Goal: Task Accomplishment & Management: Complete application form

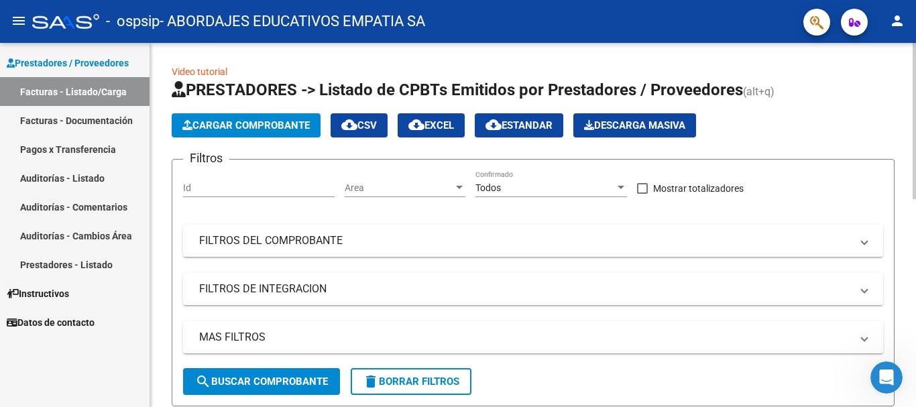
click at [259, 125] on span "Cargar Comprobante" at bounding box center [245, 125] width 127 height 12
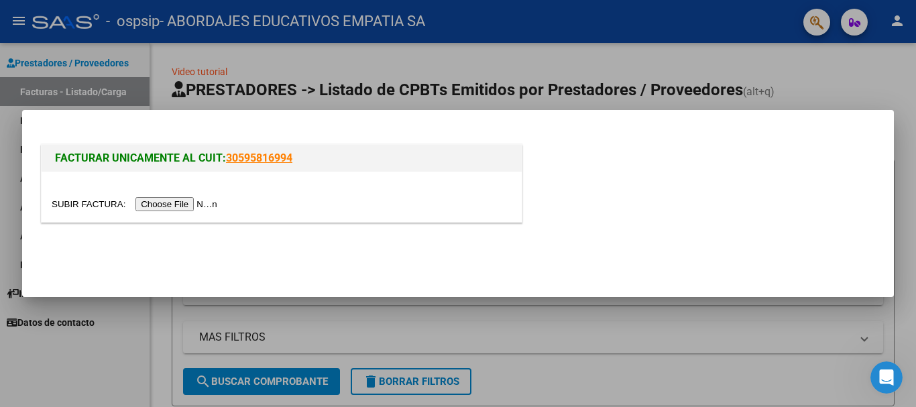
click at [164, 203] on input "file" at bounding box center [137, 204] width 170 height 14
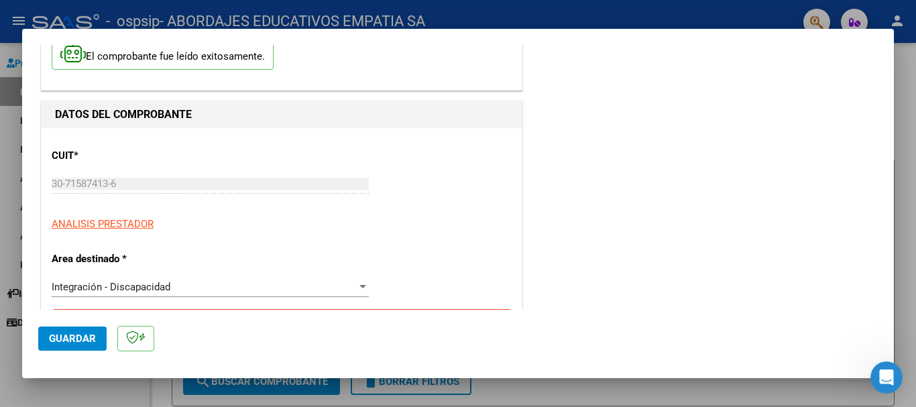
scroll to position [268, 0]
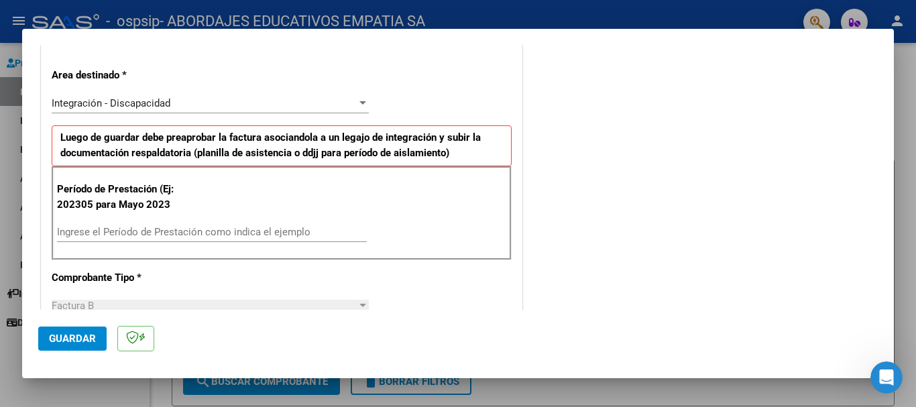
click at [84, 234] on input "Ingrese el Período de Prestación como indica el ejemplo" at bounding box center [212, 232] width 310 height 12
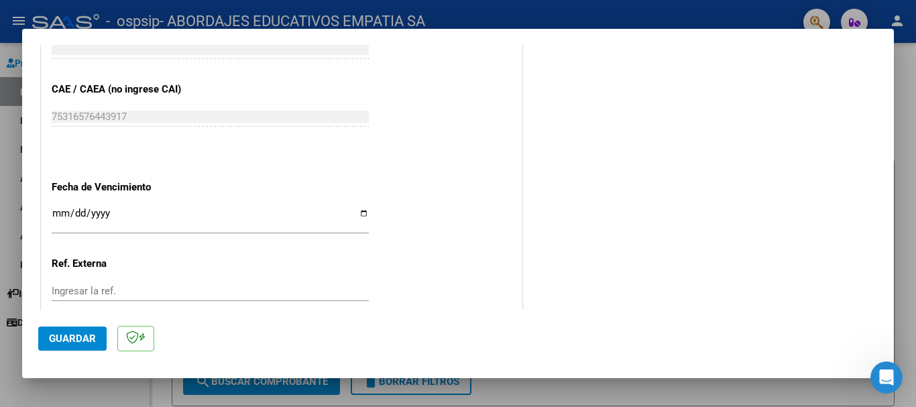
scroll to position [872, 0]
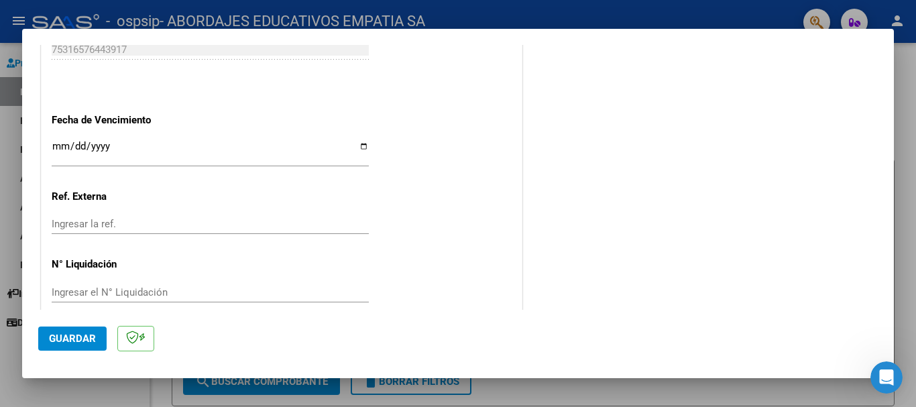
type input "202507"
click at [360, 144] on input "Ingresar la fecha" at bounding box center [210, 151] width 317 height 21
type input "[DATE]"
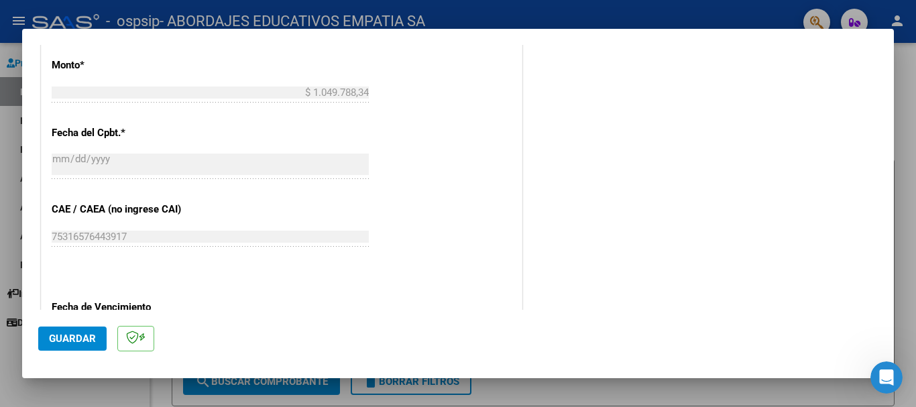
scroll to position [890, 0]
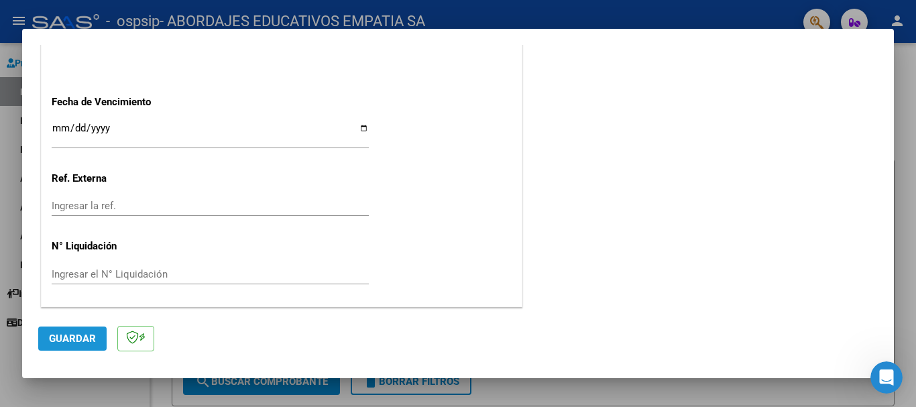
click at [81, 342] on span "Guardar" at bounding box center [72, 339] width 47 height 12
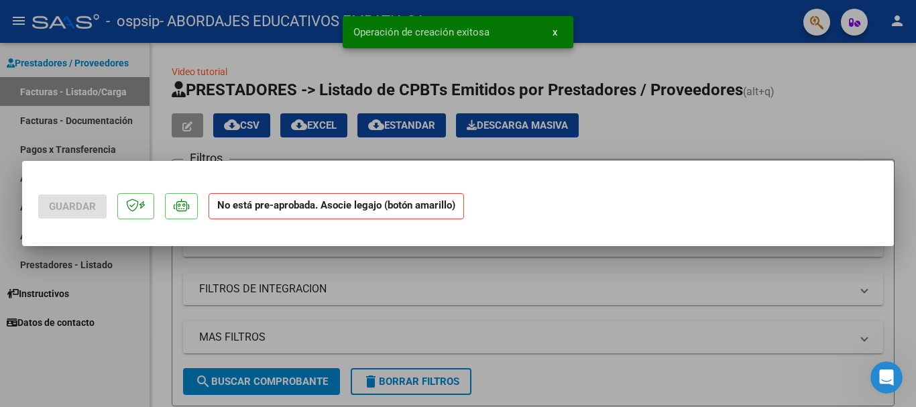
scroll to position [0, 0]
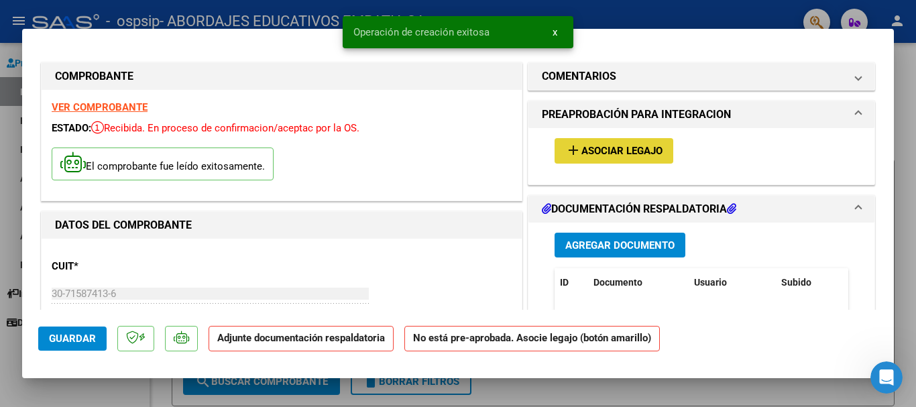
click at [602, 146] on span "Asociar Legajo" at bounding box center [622, 152] width 81 height 12
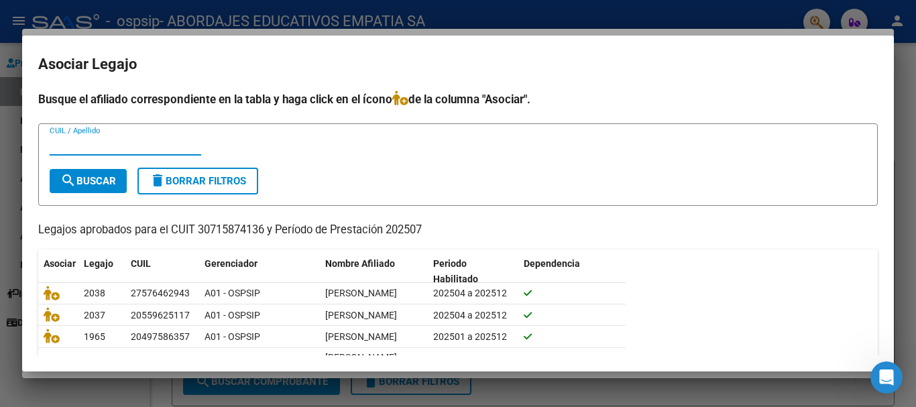
scroll to position [100, 0]
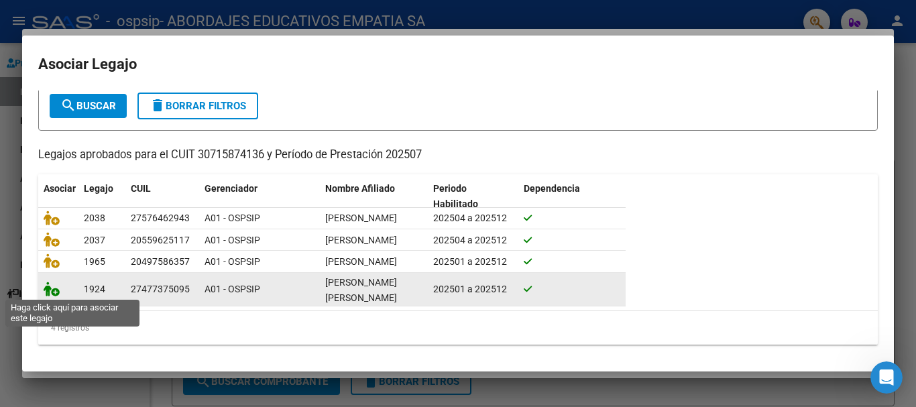
click at [50, 286] on icon at bounding box center [52, 289] width 16 height 15
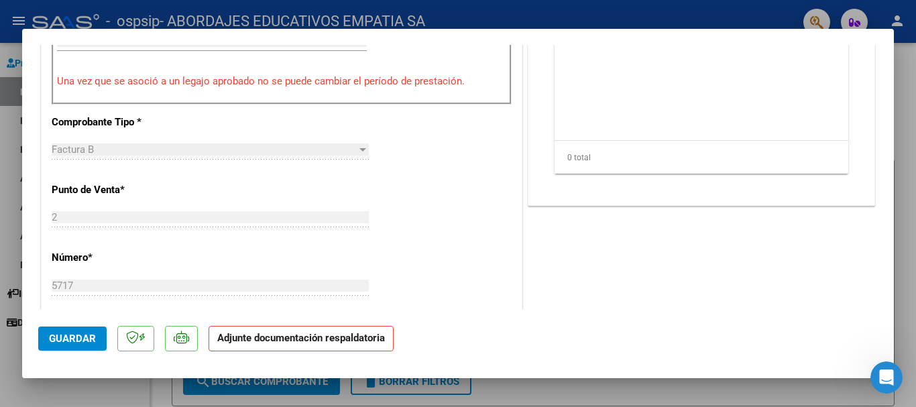
scroll to position [268, 0]
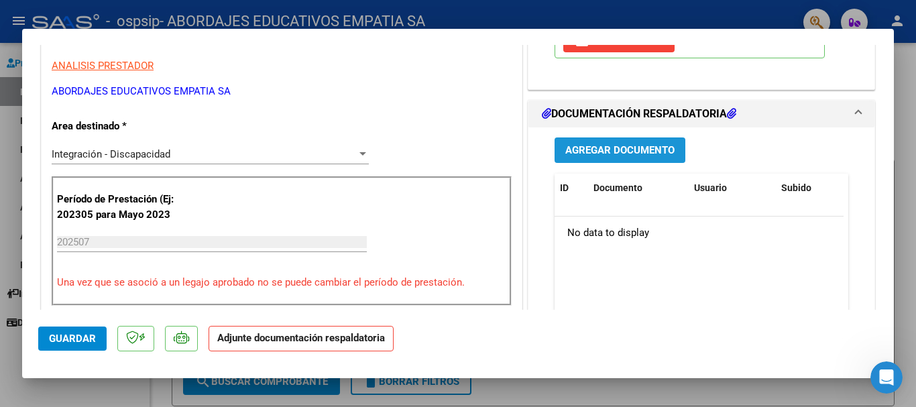
click at [587, 148] on span "Agregar Documento" at bounding box center [619, 151] width 109 height 12
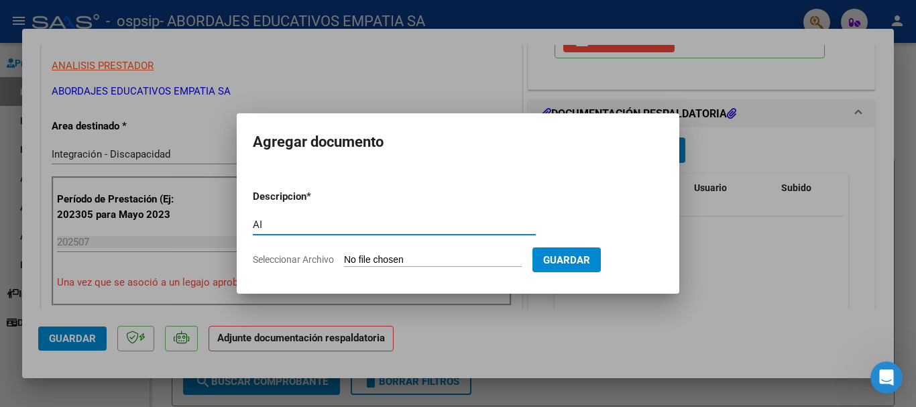
type input "A"
type input "PLANILLA DE ASISTENCIA"
click at [398, 258] on input "Seleccionar Archivo" at bounding box center [433, 260] width 178 height 13
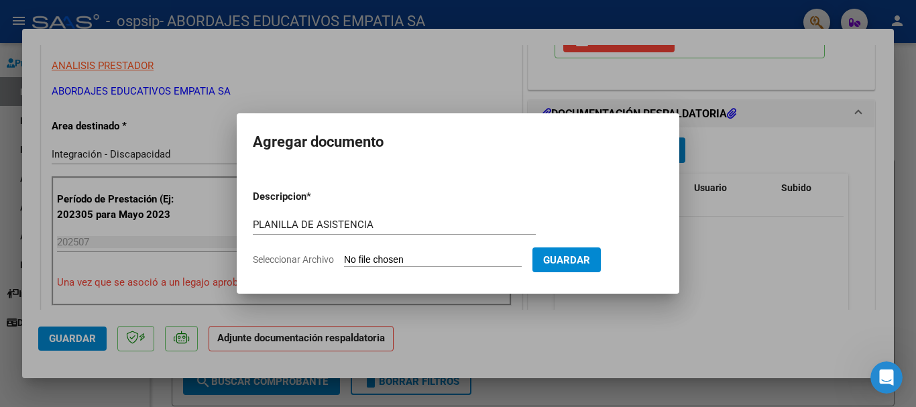
type input "C:\fakepath\PLANILLA DE ASISTENCIA 30715874136_06_0002_00005716 .pdf"
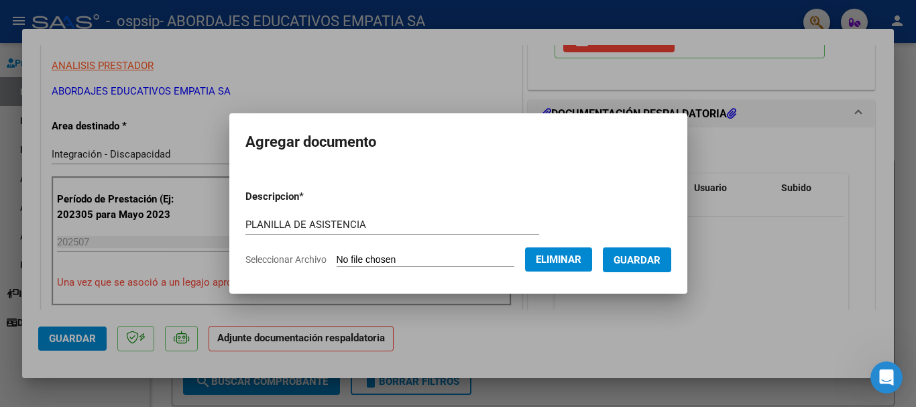
click at [631, 258] on span "Guardar" at bounding box center [637, 260] width 47 height 12
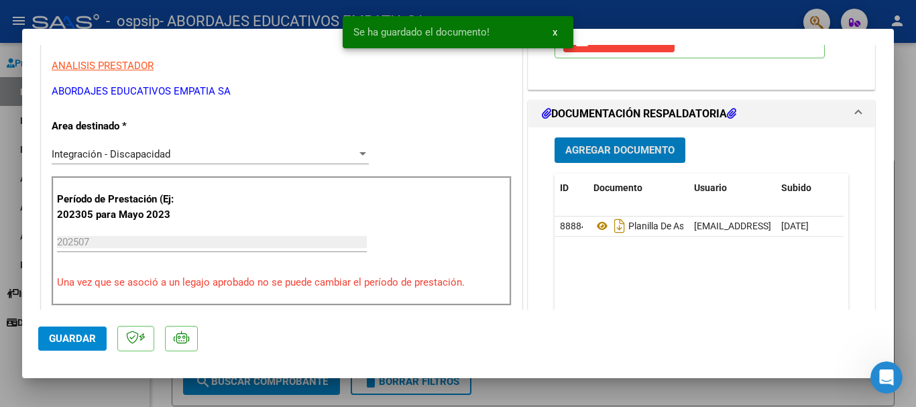
click at [600, 151] on span "Agregar Documento" at bounding box center [619, 151] width 109 height 12
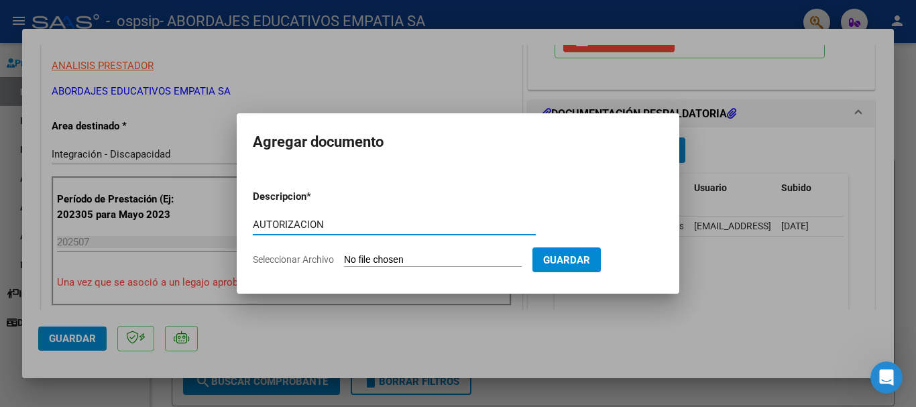
type input "AUTORIZACION"
click at [386, 258] on input "Seleccionar Archivo" at bounding box center [433, 260] width 178 height 13
type input "C:\fakepath\[PERSON_NAME] TRANSP AUTORIZACION 2025 SEGUN RESOLUCION 360 22_firm…"
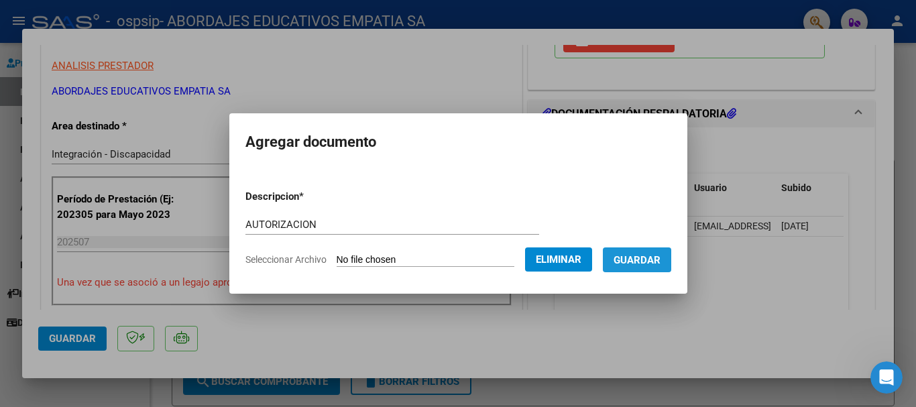
click at [651, 259] on span "Guardar" at bounding box center [637, 260] width 47 height 12
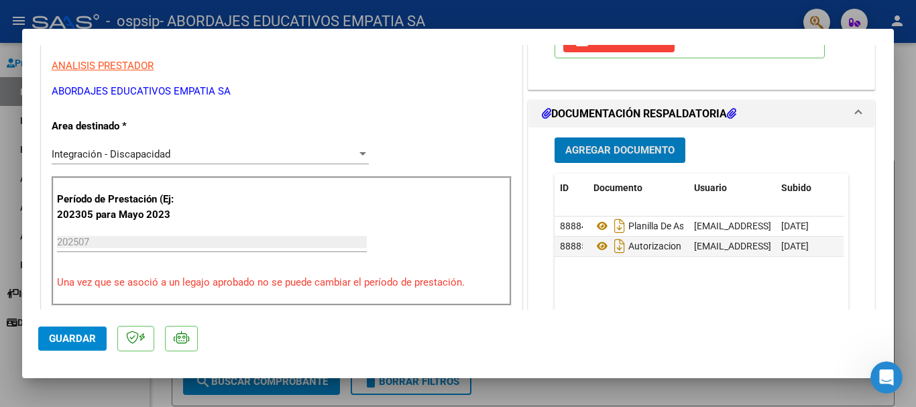
click at [86, 343] on span "Guardar" at bounding box center [72, 339] width 47 height 12
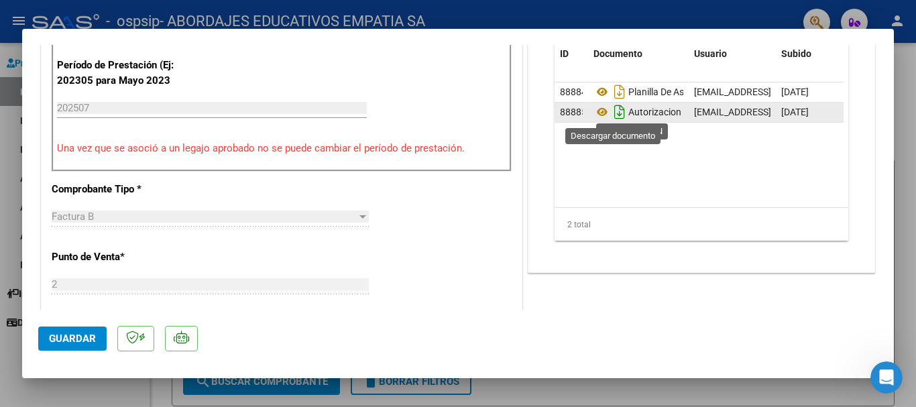
scroll to position [201, 0]
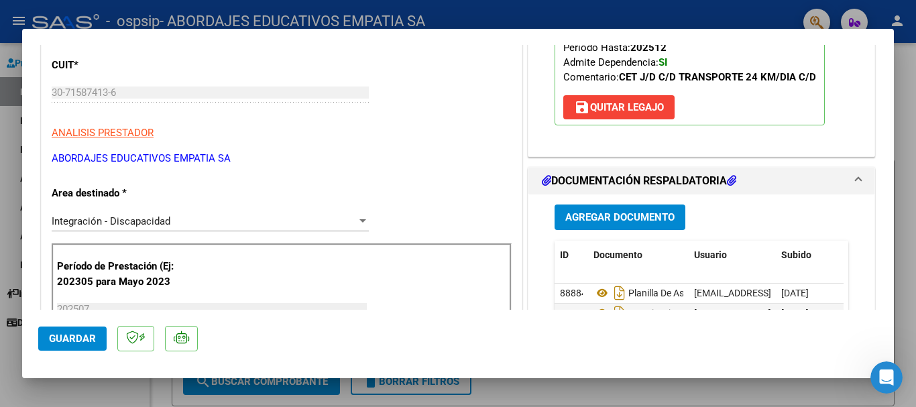
click at [908, 103] on div at bounding box center [458, 203] width 916 height 407
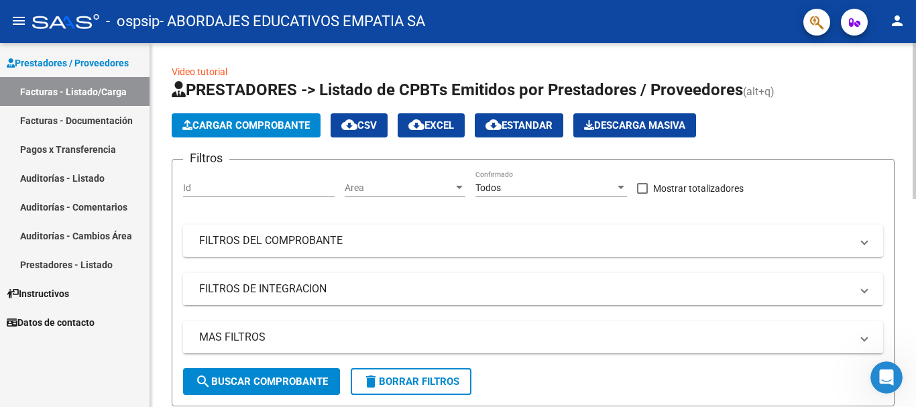
scroll to position [335, 0]
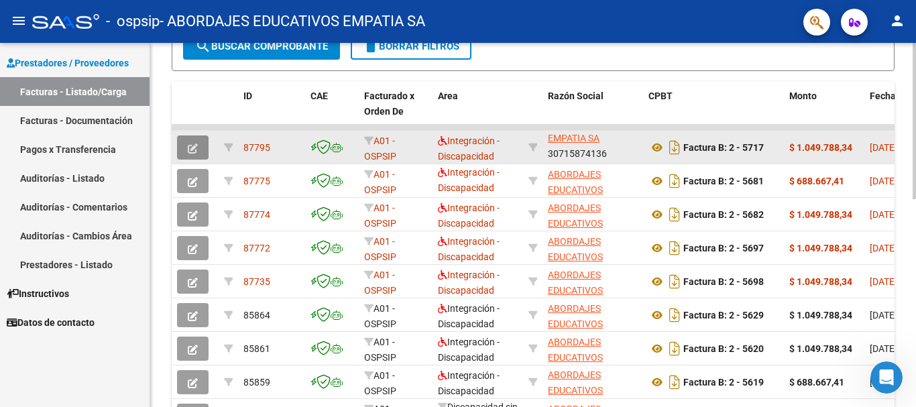
click at [190, 138] on button "button" at bounding box center [193, 147] width 32 height 24
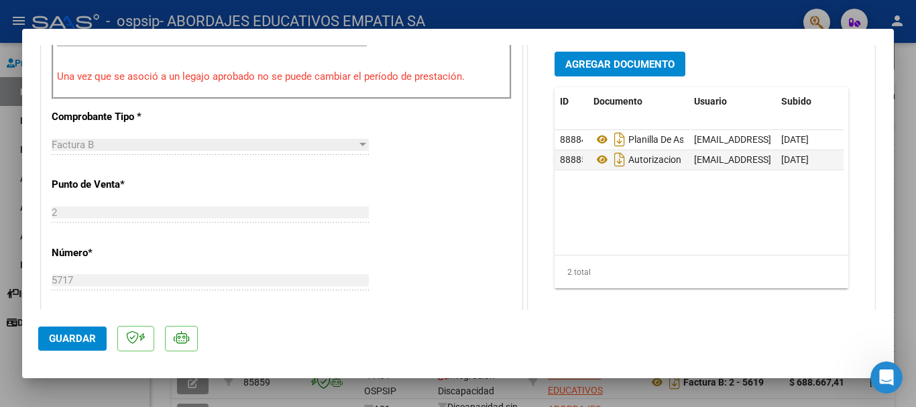
scroll to position [402, 0]
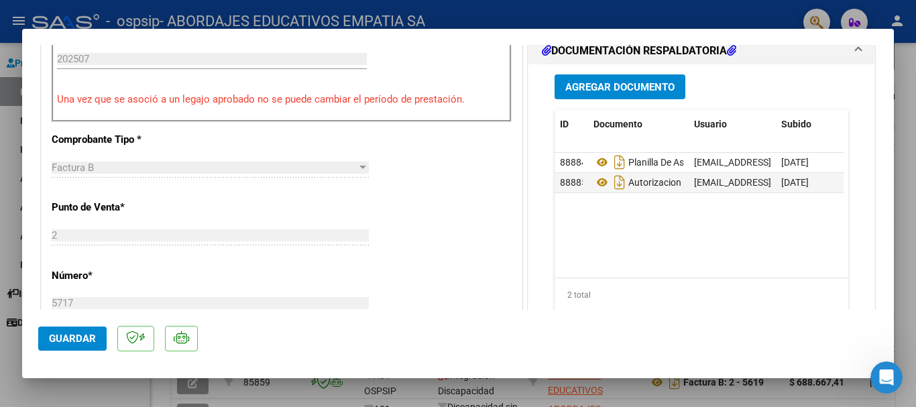
click at [583, 87] on span "Agregar Documento" at bounding box center [619, 87] width 109 height 12
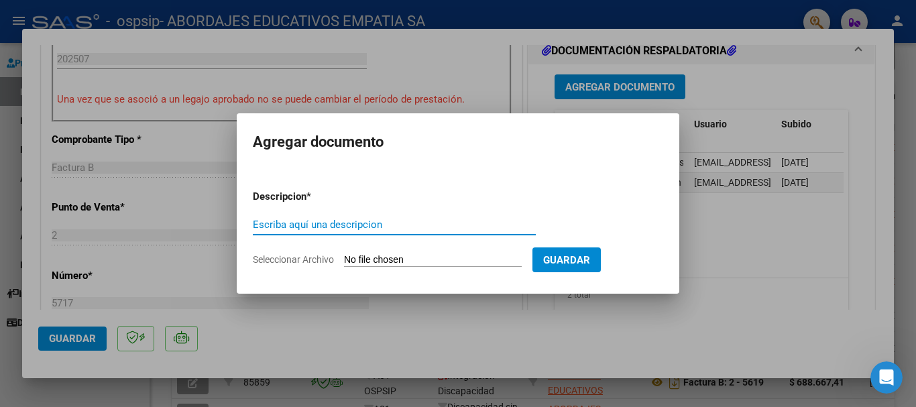
click at [735, 230] on div at bounding box center [458, 203] width 916 height 407
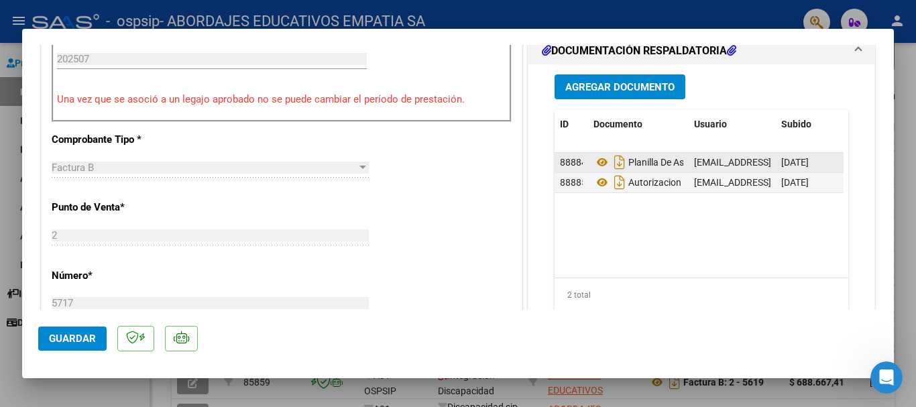
click at [781, 165] on span "[DATE]" at bounding box center [795, 162] width 28 height 11
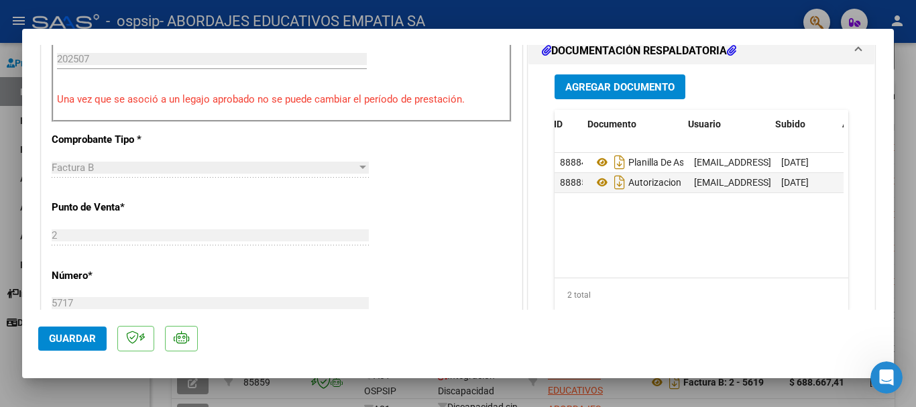
scroll to position [0, 66]
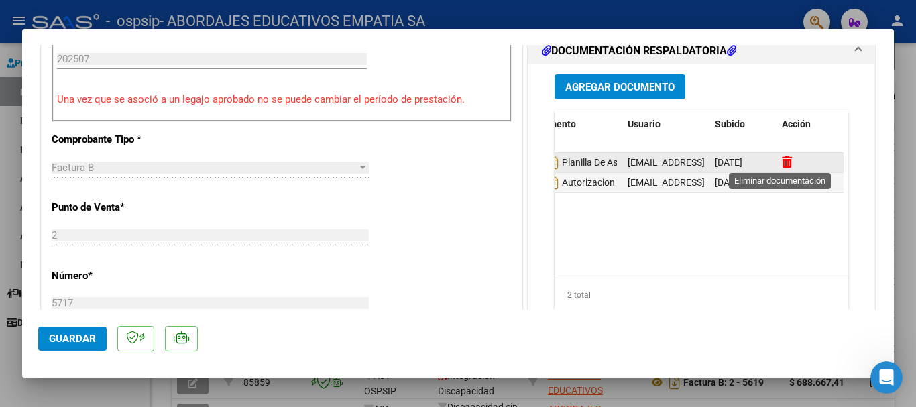
click at [782, 161] on icon at bounding box center [787, 162] width 10 height 13
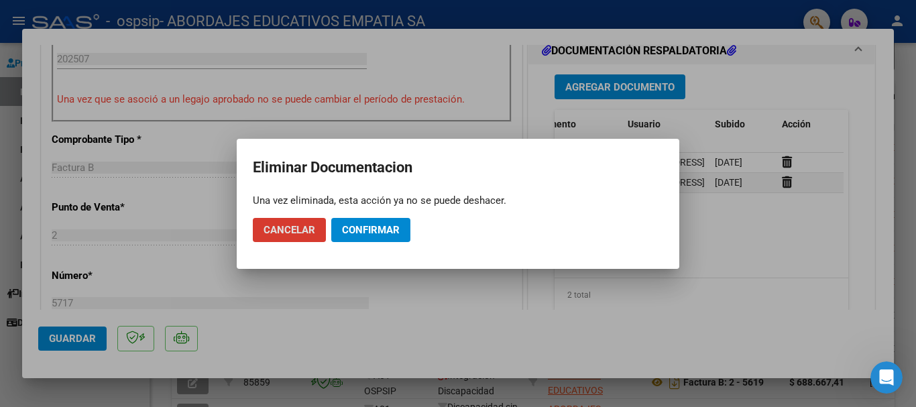
click at [343, 231] on span "Confirmar" at bounding box center [371, 230] width 58 height 12
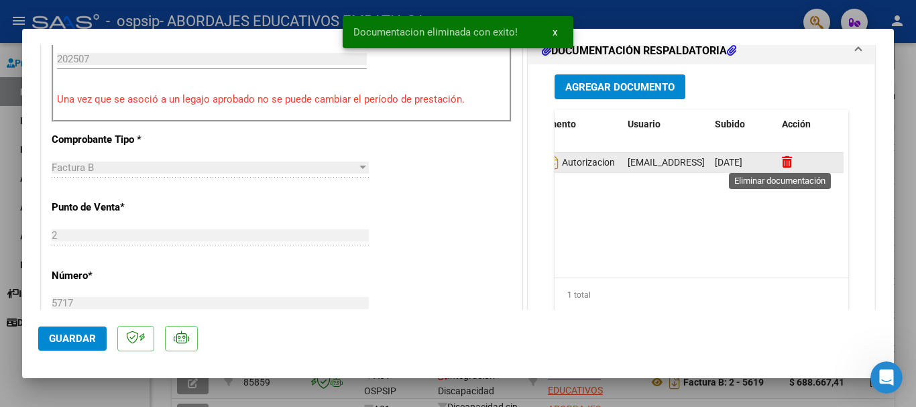
click at [782, 163] on icon at bounding box center [787, 162] width 10 height 13
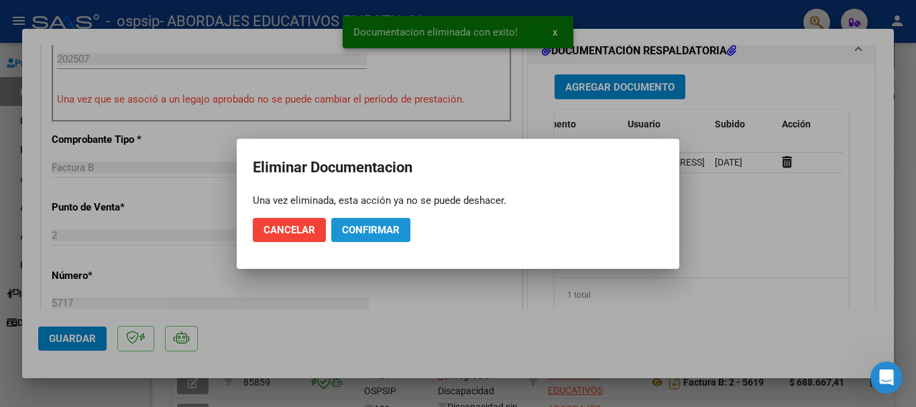
click at [378, 226] on span "Confirmar" at bounding box center [371, 230] width 58 height 12
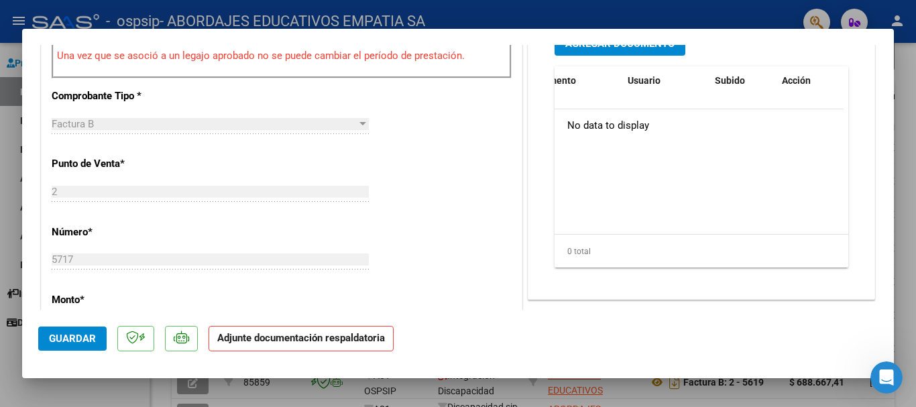
scroll to position [312, 0]
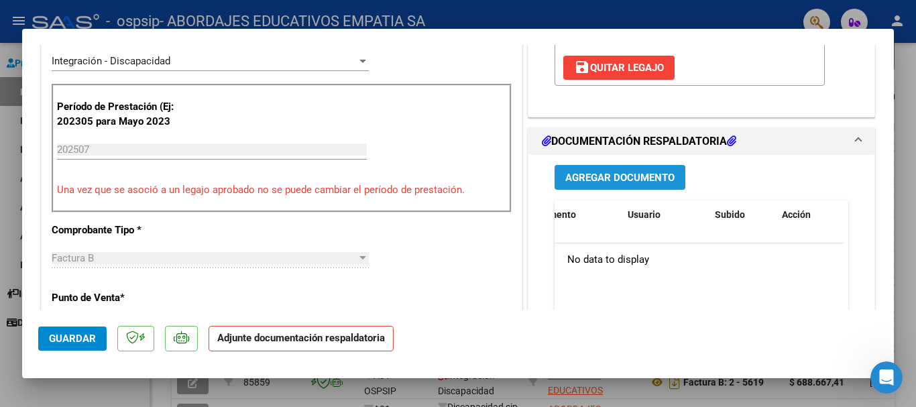
click at [576, 179] on span "Agregar Documento" at bounding box center [619, 178] width 109 height 12
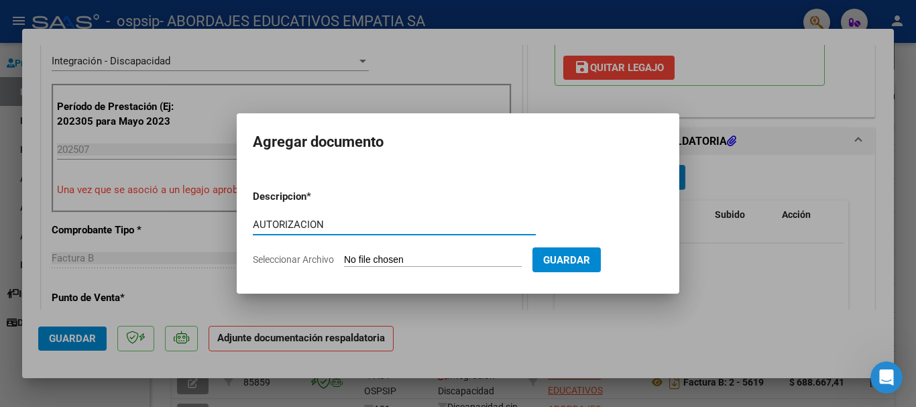
type input "AUTORIZACION"
click at [383, 264] on input "Seleccionar Archivo" at bounding box center [433, 260] width 178 height 13
type input "C:\fakepath\[PERSON_NAME] CET AUTORIZACION 2025 SEGUN RESOLUCION 360 22_firmado…"
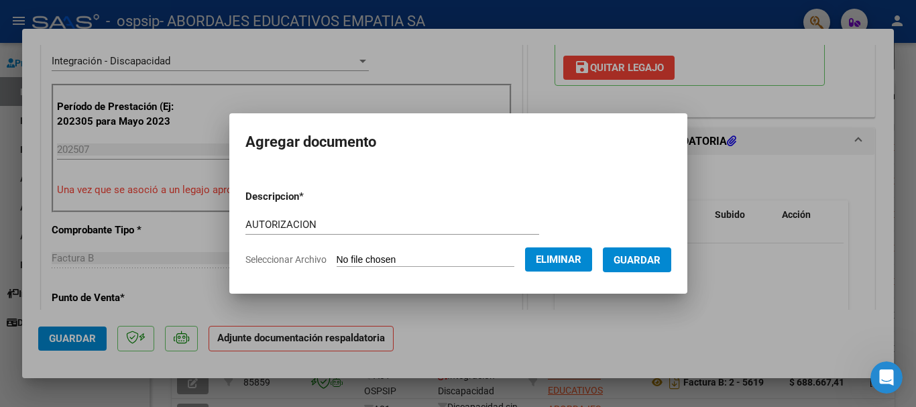
click at [654, 259] on span "Guardar" at bounding box center [637, 260] width 47 height 12
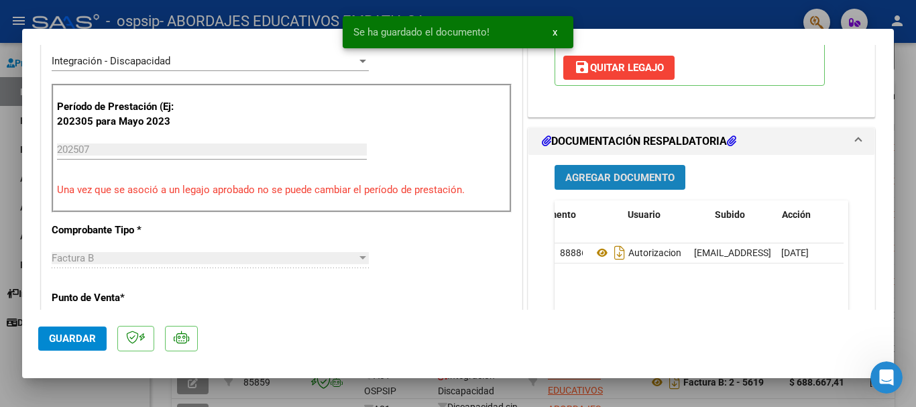
click at [641, 172] on span "Agregar Documento" at bounding box center [619, 178] width 109 height 12
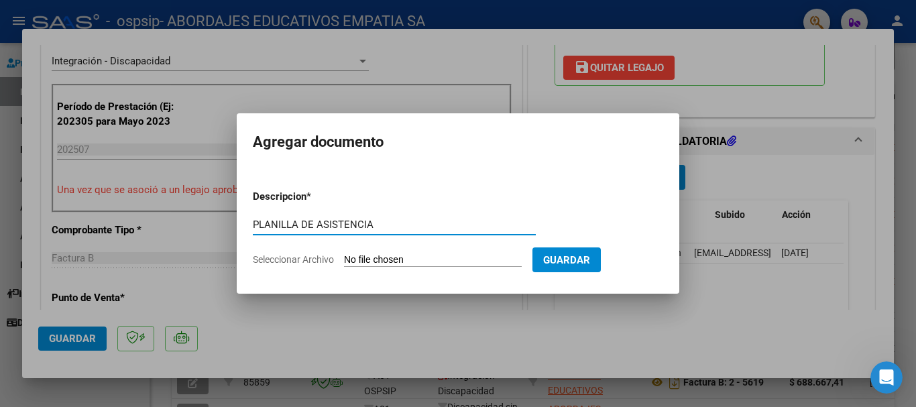
type input "PLANILLA DE ASISTENCIA"
click at [398, 257] on input "Seleccionar Archivo" at bounding box center [433, 260] width 178 height 13
type input "C:\fakepath\PLANILLA DE ASISTENCIA 30715874136_06_0002_00005717.pdf"
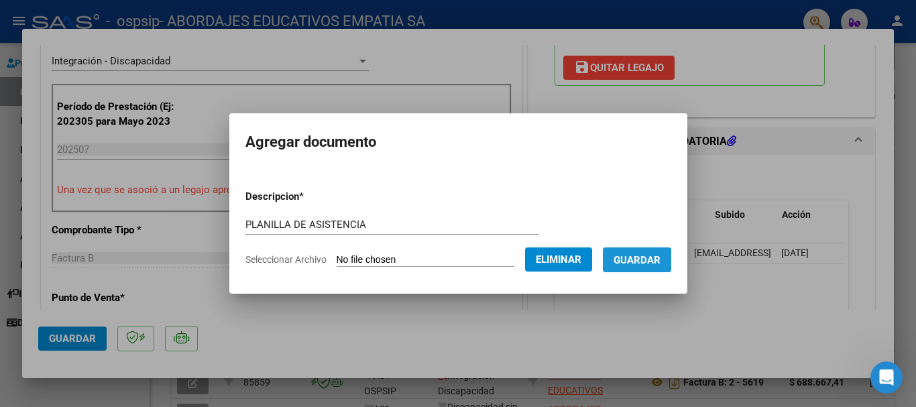
click at [637, 261] on span "Guardar" at bounding box center [637, 260] width 47 height 12
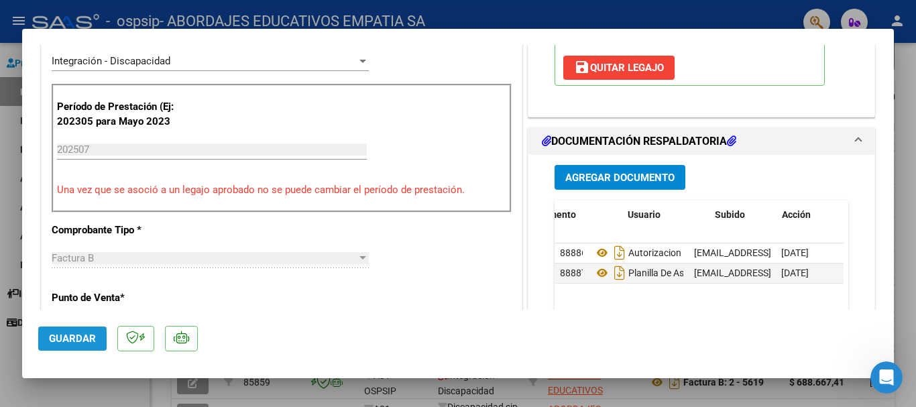
click at [77, 337] on span "Guardar" at bounding box center [72, 339] width 47 height 12
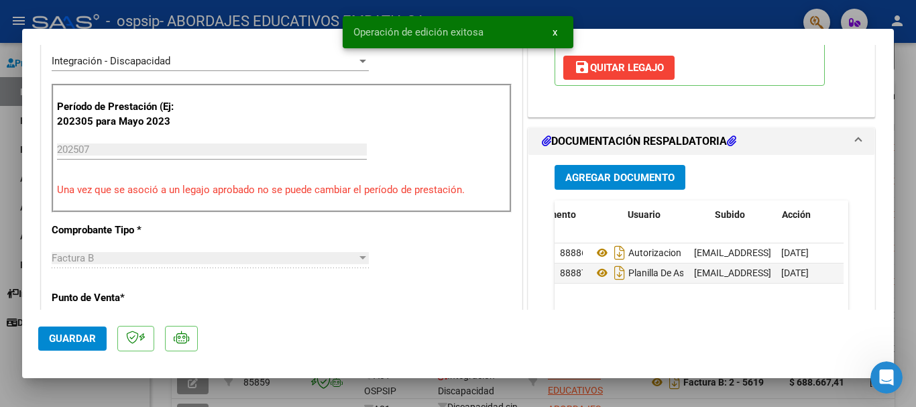
click at [73, 329] on button "Guardar" at bounding box center [72, 339] width 68 height 24
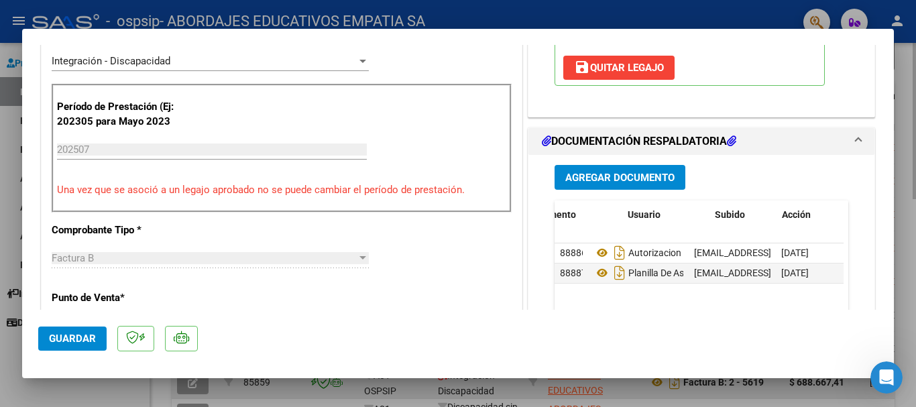
drag, startPoint x: 910, startPoint y: 93, endPoint x: 473, endPoint y: 400, distance: 533.9
click at [908, 93] on div at bounding box center [458, 203] width 916 height 407
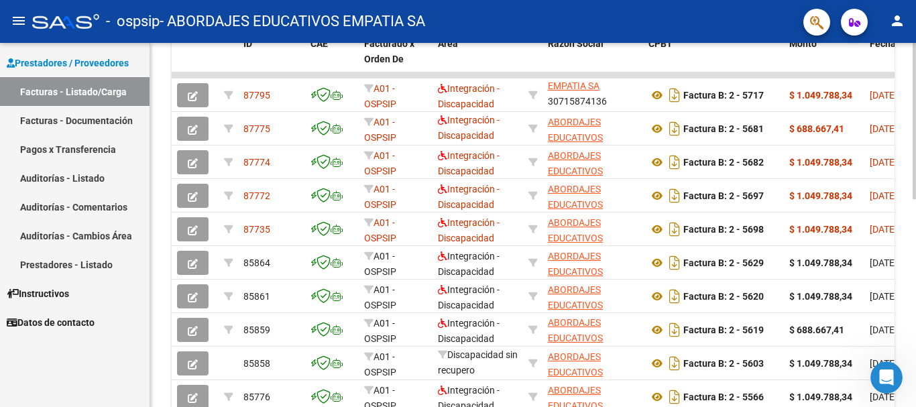
scroll to position [419, 0]
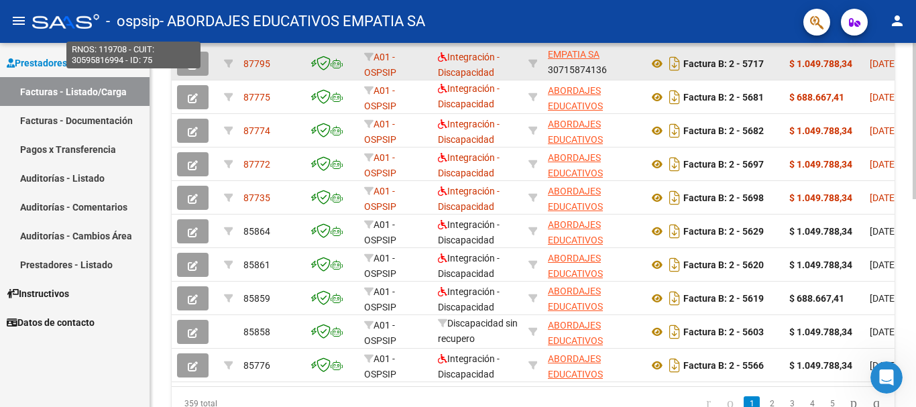
click at [195, 60] on icon "button" at bounding box center [193, 65] width 10 height 10
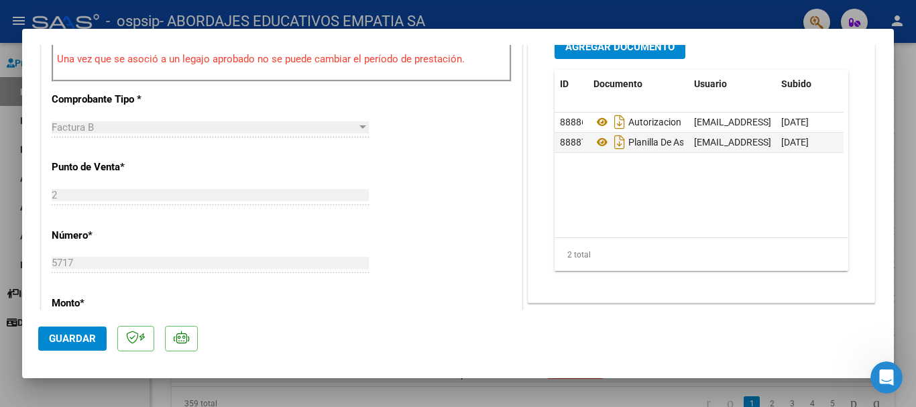
scroll to position [335, 0]
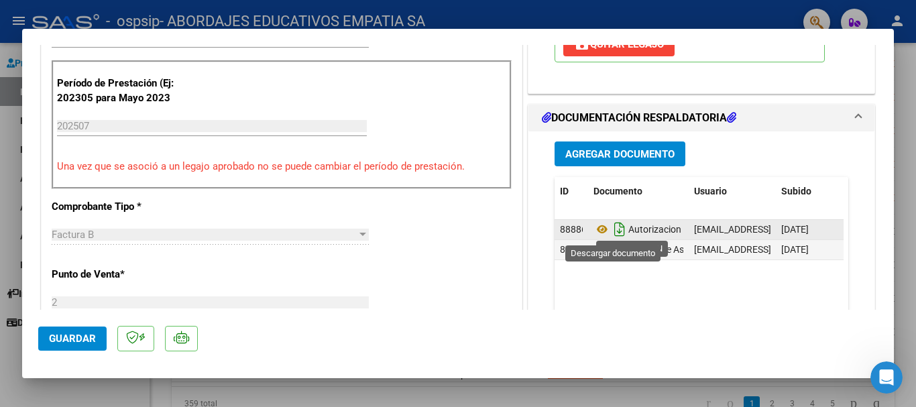
click at [614, 227] on icon "Descargar documento" at bounding box center [619, 229] width 17 height 21
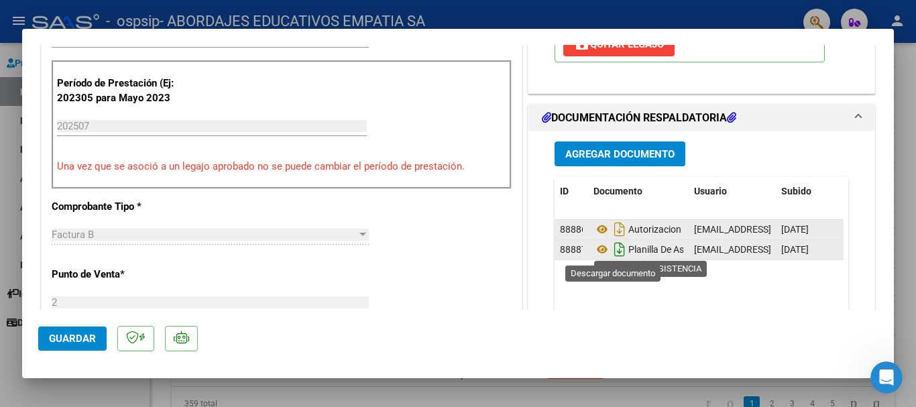
click at [614, 252] on icon "Descargar documento" at bounding box center [619, 249] width 17 height 21
click at [64, 339] on span "Guardar" at bounding box center [72, 339] width 47 height 12
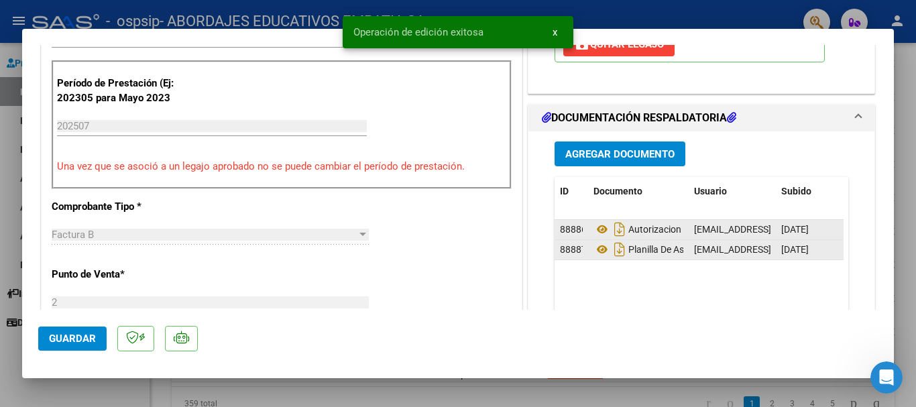
click at [901, 192] on div at bounding box center [458, 203] width 916 height 407
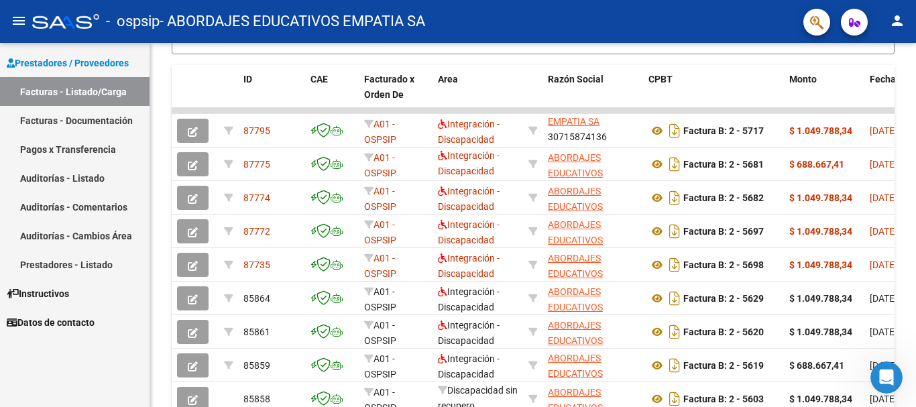
scroll to position [17, 0]
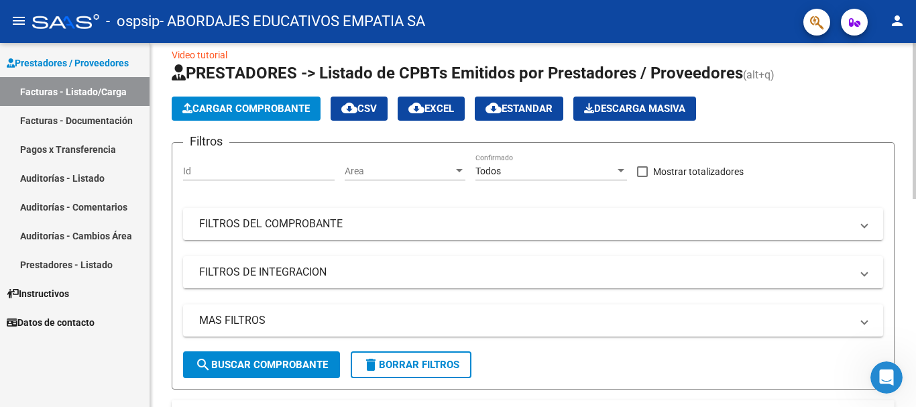
click at [275, 113] on span "Cargar Comprobante" at bounding box center [245, 109] width 127 height 12
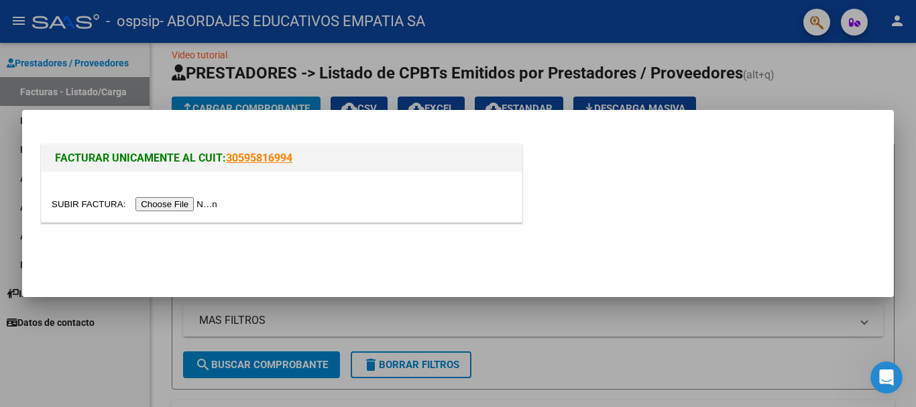
click at [181, 205] on input "file" at bounding box center [137, 204] width 170 height 14
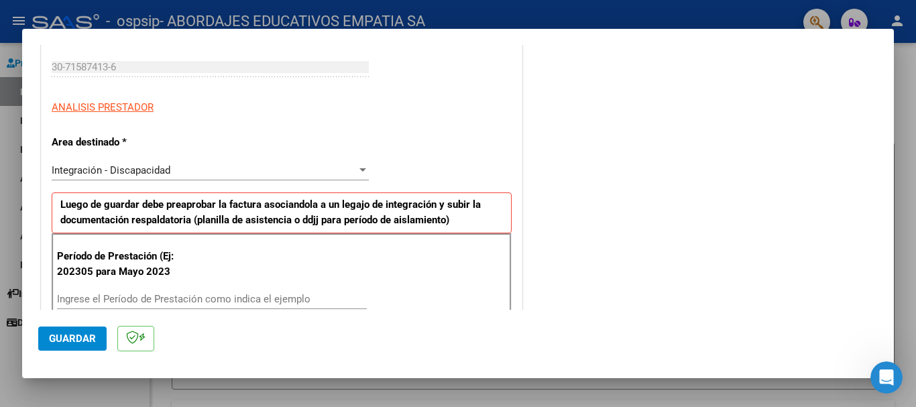
scroll to position [268, 0]
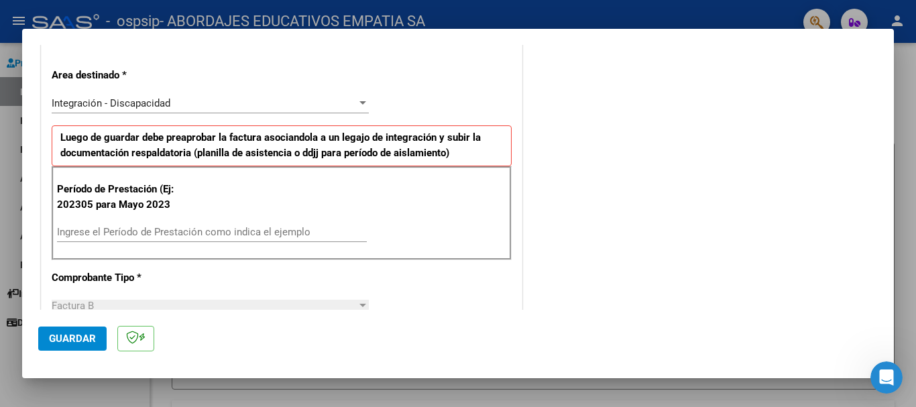
click at [78, 232] on input "Ingrese el Período de Prestación como indica el ejemplo" at bounding box center [212, 232] width 310 height 12
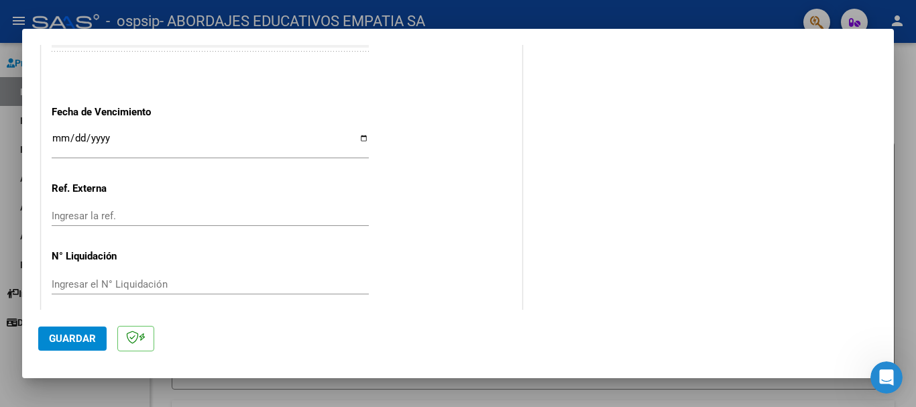
scroll to position [890, 0]
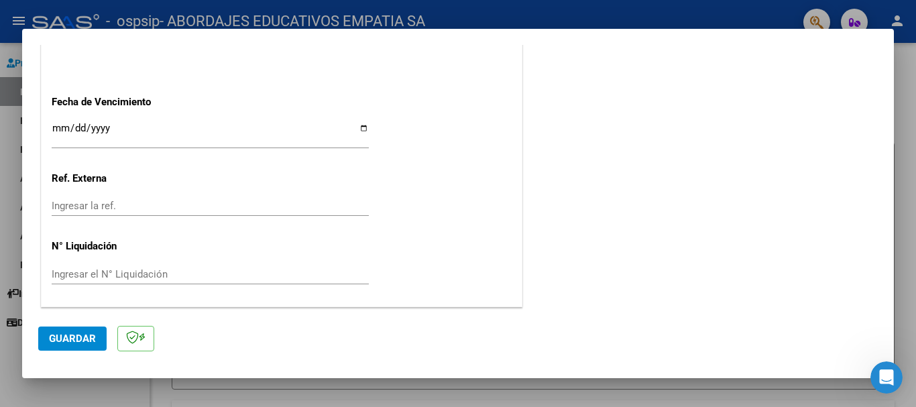
type input "202507"
click at [361, 126] on input "Ingresar la fecha" at bounding box center [210, 133] width 317 height 21
type input "[DATE]"
click at [58, 333] on span "Guardar" at bounding box center [72, 339] width 47 height 12
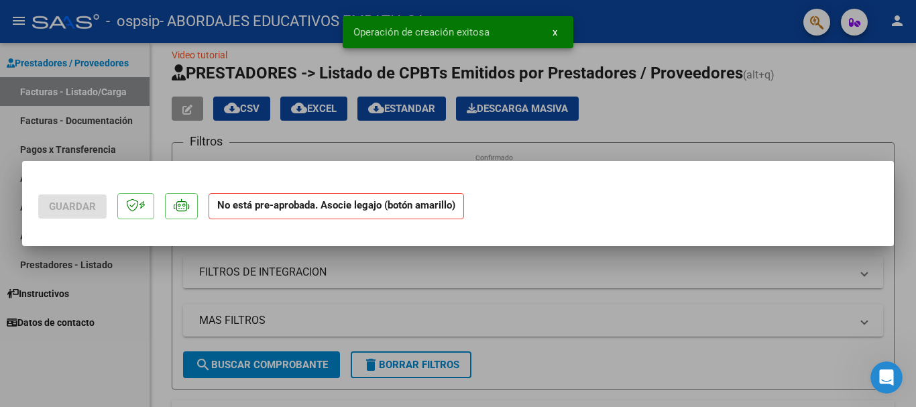
scroll to position [0, 0]
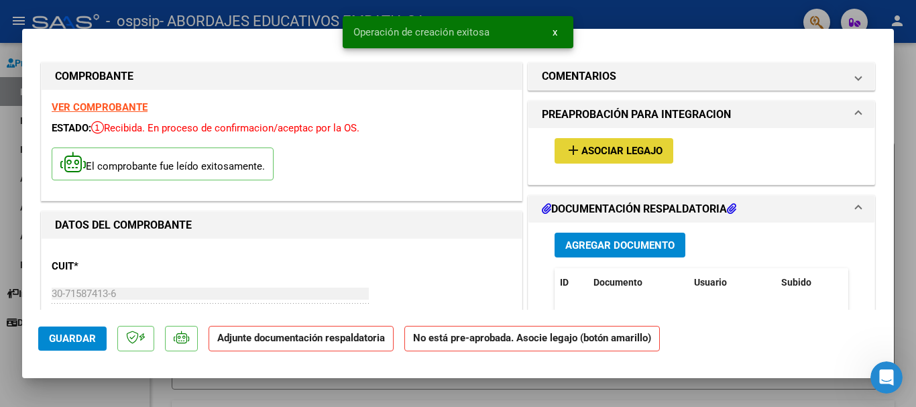
click at [601, 154] on span "Asociar Legajo" at bounding box center [622, 152] width 81 height 12
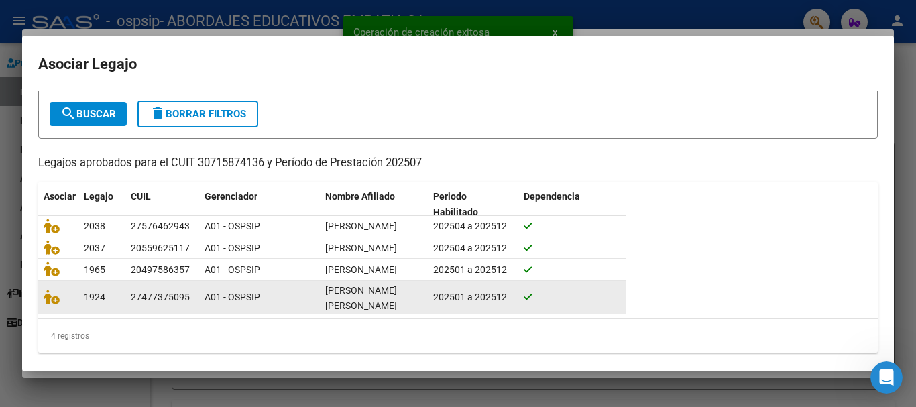
scroll to position [100, 0]
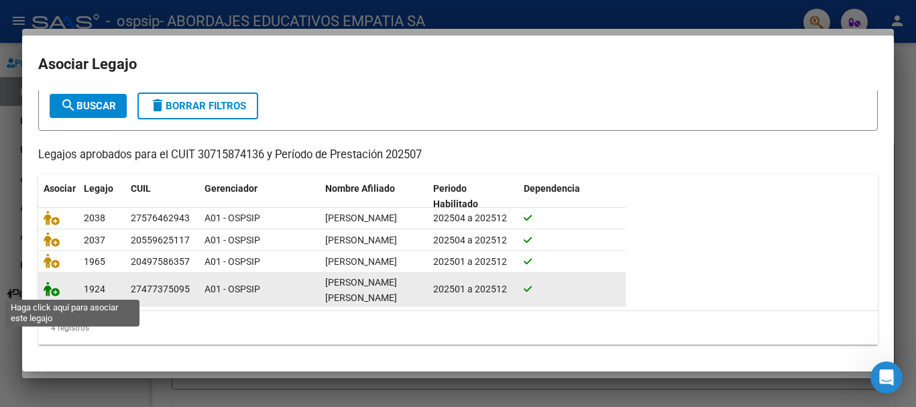
click at [51, 288] on icon at bounding box center [52, 289] width 16 height 15
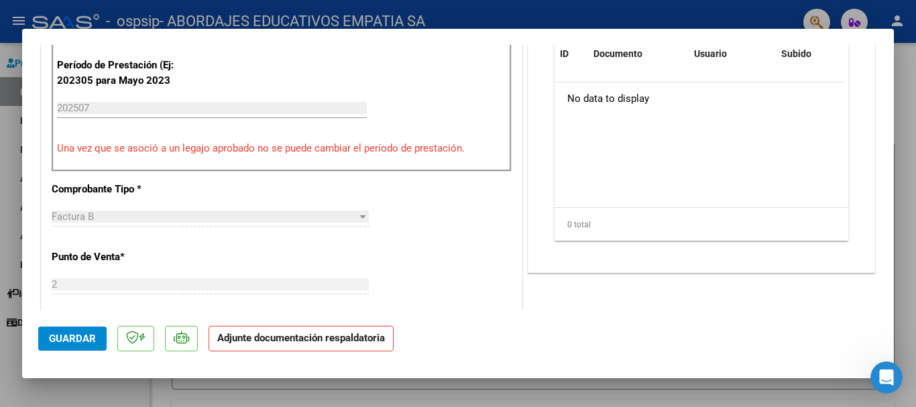
scroll to position [268, 0]
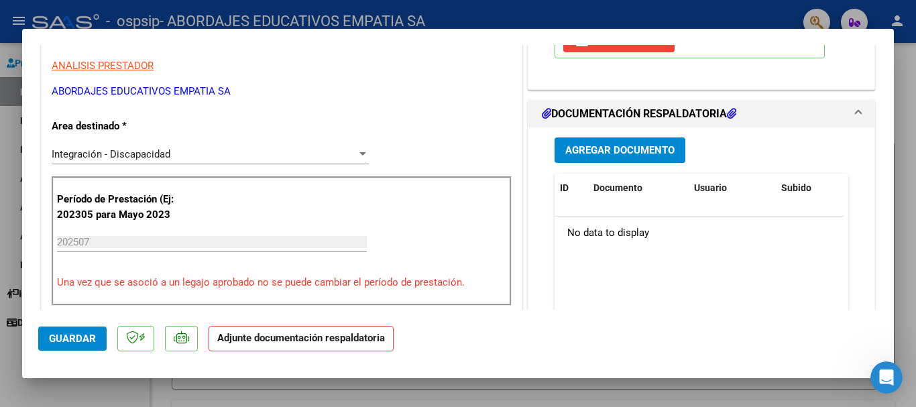
click at [595, 146] on span "Agregar Documento" at bounding box center [619, 151] width 109 height 12
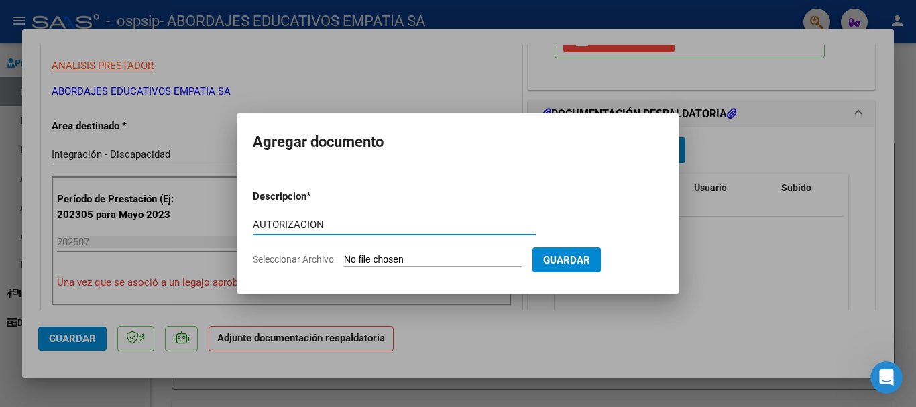
type input "AUTORIZACION"
click at [421, 264] on input "Seleccionar Archivo" at bounding box center [433, 260] width 178 height 13
type input "C:\fakepath\[PERSON_NAME] TRANSP AUTORIZACION 2025 SEGUN RESOLUCION 360 22_firm…"
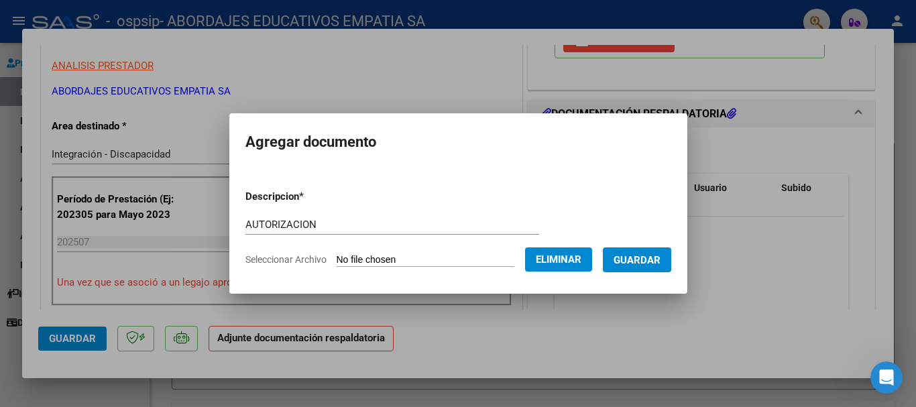
click at [640, 259] on span "Guardar" at bounding box center [637, 260] width 47 height 12
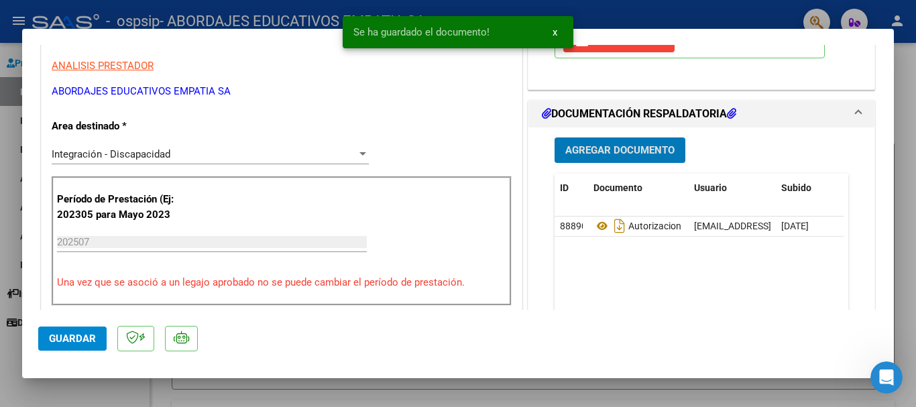
click at [618, 159] on button "Agregar Documento" at bounding box center [620, 150] width 131 height 25
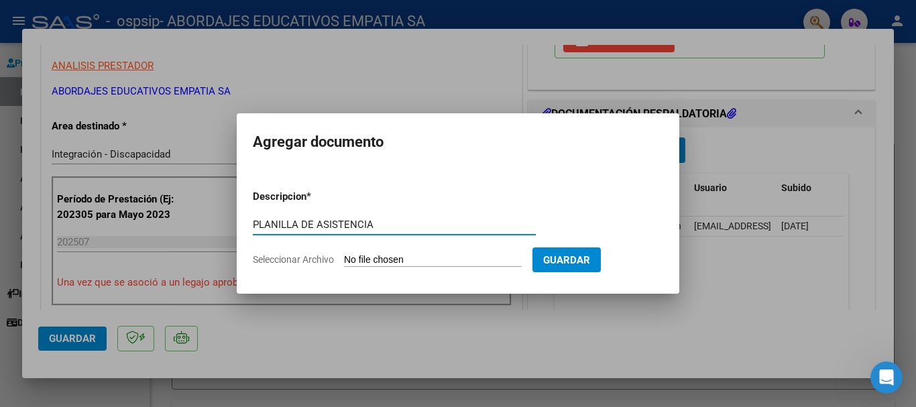
type input "PLANILLA DE ASISTENCIA"
click at [390, 257] on input "Seleccionar Archivo" at bounding box center [433, 260] width 178 height 13
type input "C:\fakepath\PLANILLA DE ASISTENCIA 30715874136_06_0002_00005716 .pdf"
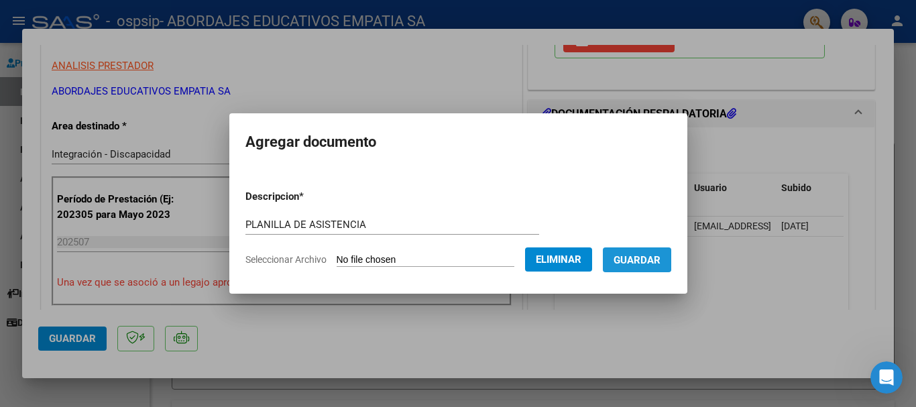
click at [634, 258] on span "Guardar" at bounding box center [637, 260] width 47 height 12
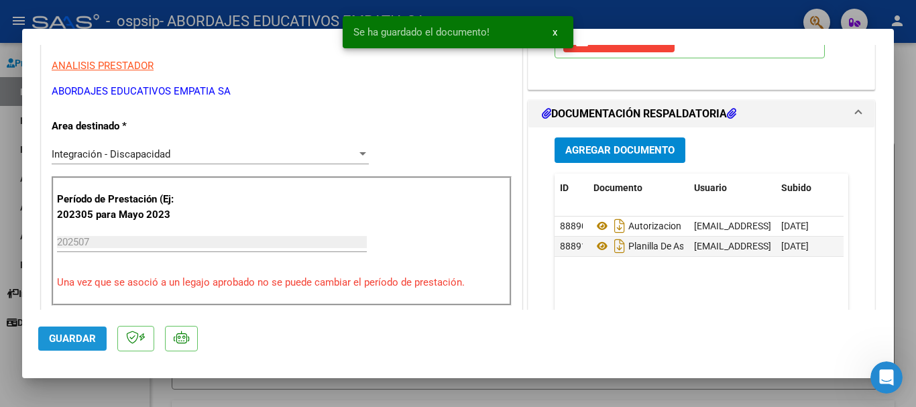
click at [55, 340] on span "Guardar" at bounding box center [72, 339] width 47 height 12
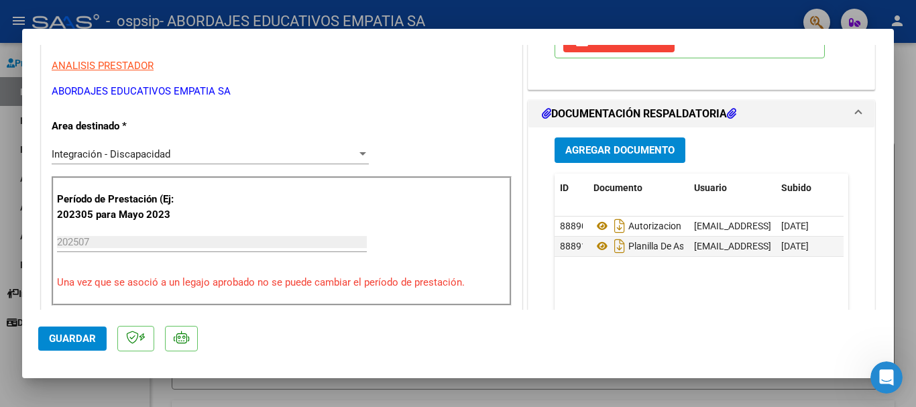
click at [906, 93] on div at bounding box center [458, 203] width 916 height 407
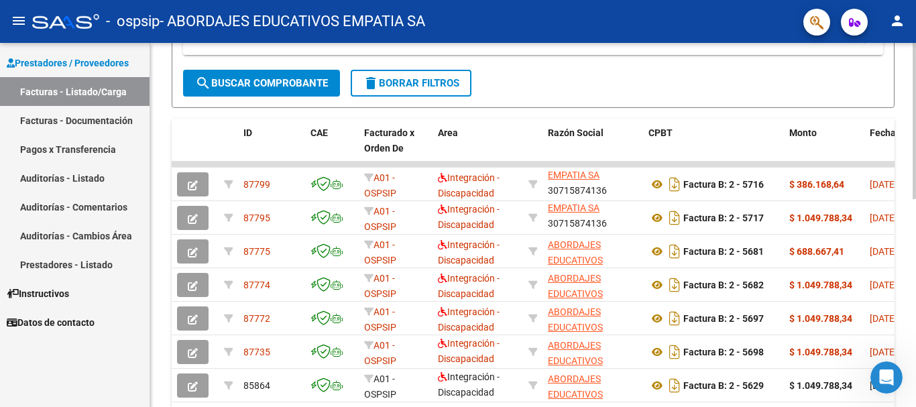
scroll to position [285, 0]
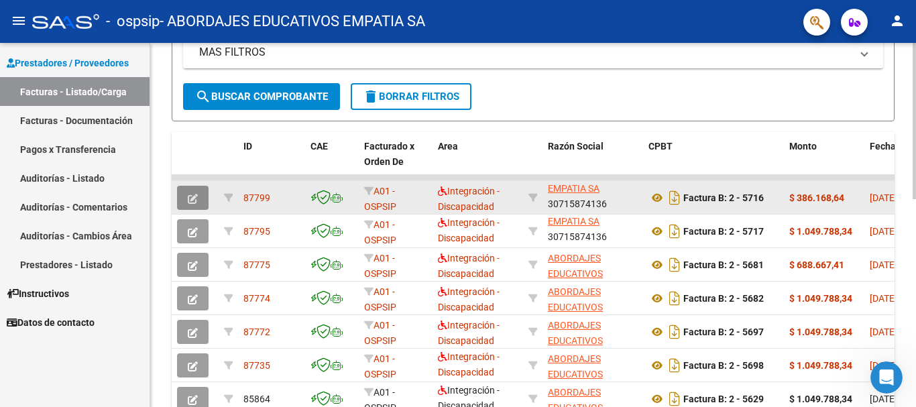
click at [201, 190] on button "button" at bounding box center [193, 198] width 32 height 24
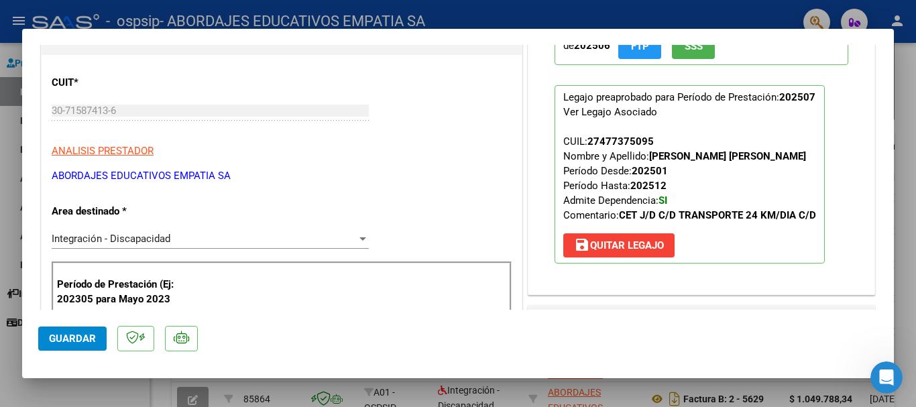
scroll to position [335, 0]
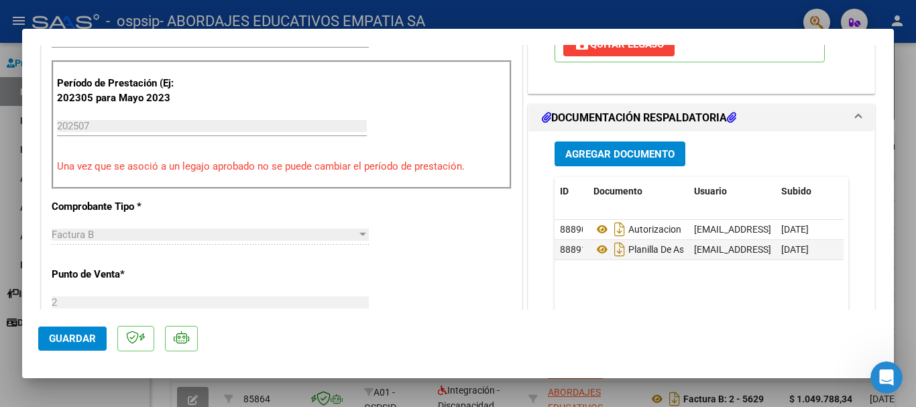
click at [79, 339] on span "Guardar" at bounding box center [72, 339] width 47 height 12
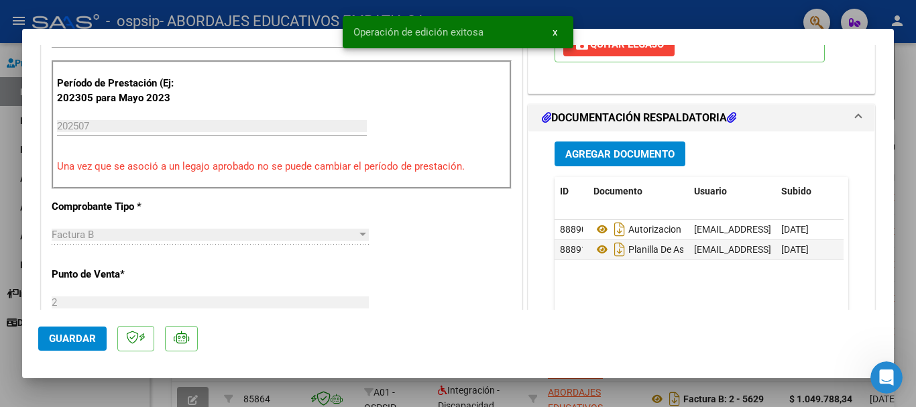
click at [912, 88] on div at bounding box center [458, 203] width 916 height 407
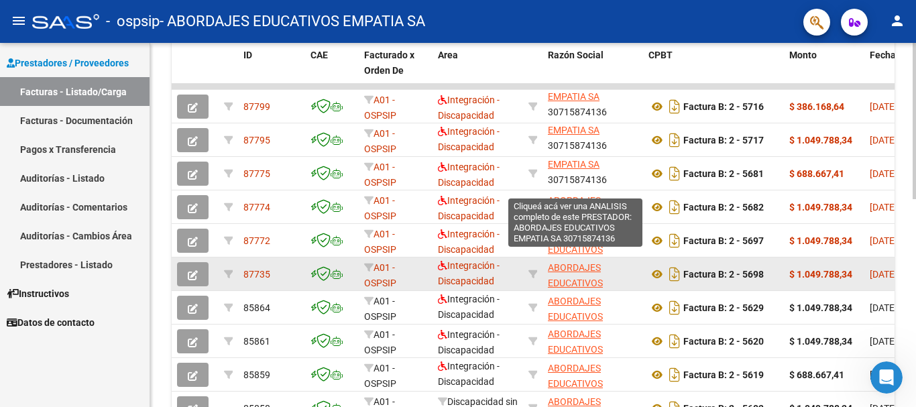
scroll to position [285, 0]
